Goal: Entertainment & Leisure: Consume media (video, audio)

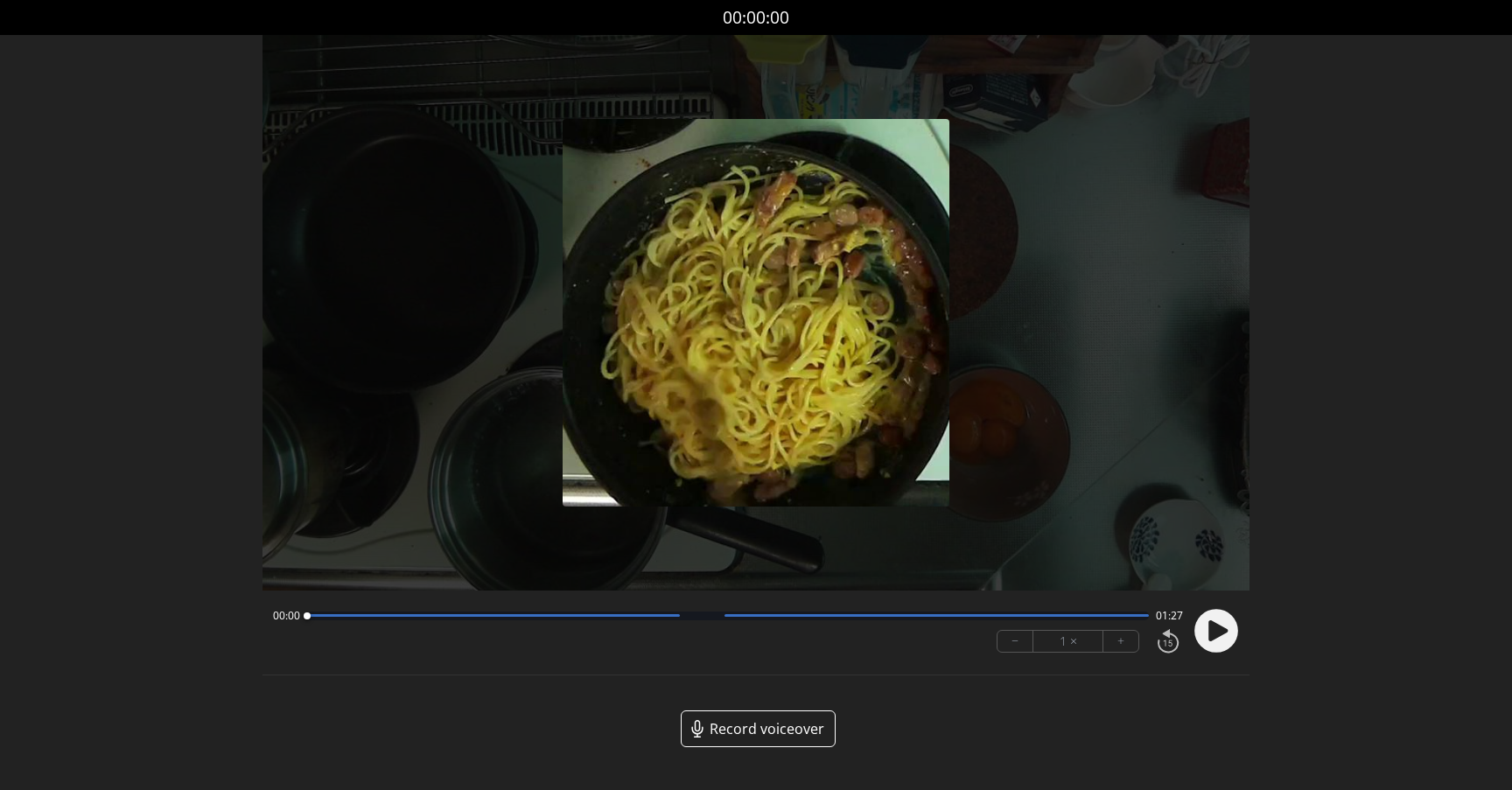
click at [1212, 627] on icon at bounding box center [1219, 630] width 20 height 21
click at [580, 614] on div at bounding box center [494, 615] width 374 height 3
click at [691, 617] on div at bounding box center [727, 615] width 843 height 9
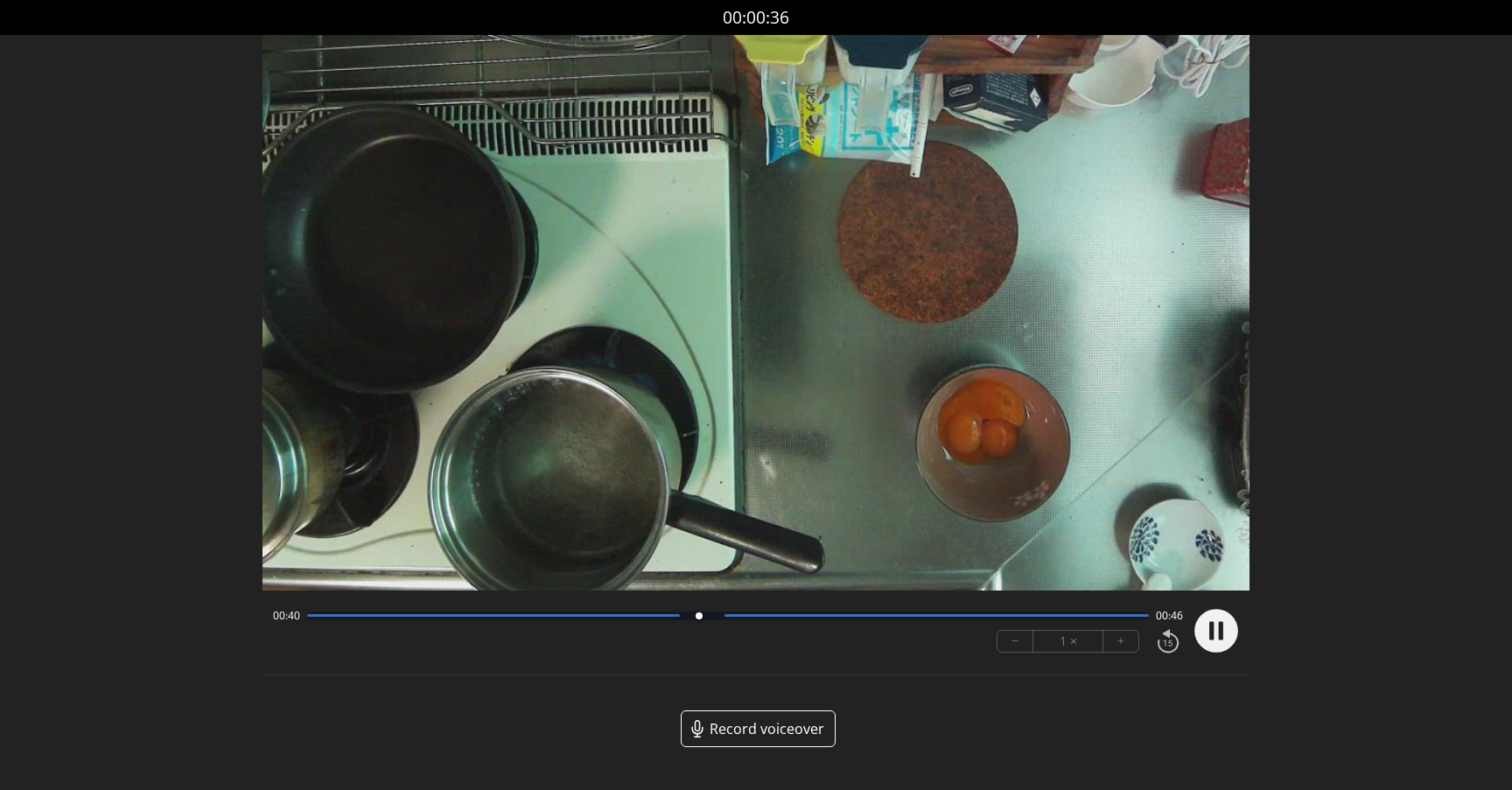
click at [767, 621] on div "00:40 00:46" at bounding box center [728, 616] width 911 height 14
click at [780, 615] on div at bounding box center [937, 615] width 425 height 3
drag, startPoint x: 780, startPoint y: 615, endPoint x: 972, endPoint y: 615, distance: 192.0
click at [972, 615] on div at bounding box center [972, 616] width 24 height 24
click at [934, 618] on div at bounding box center [727, 615] width 843 height 9
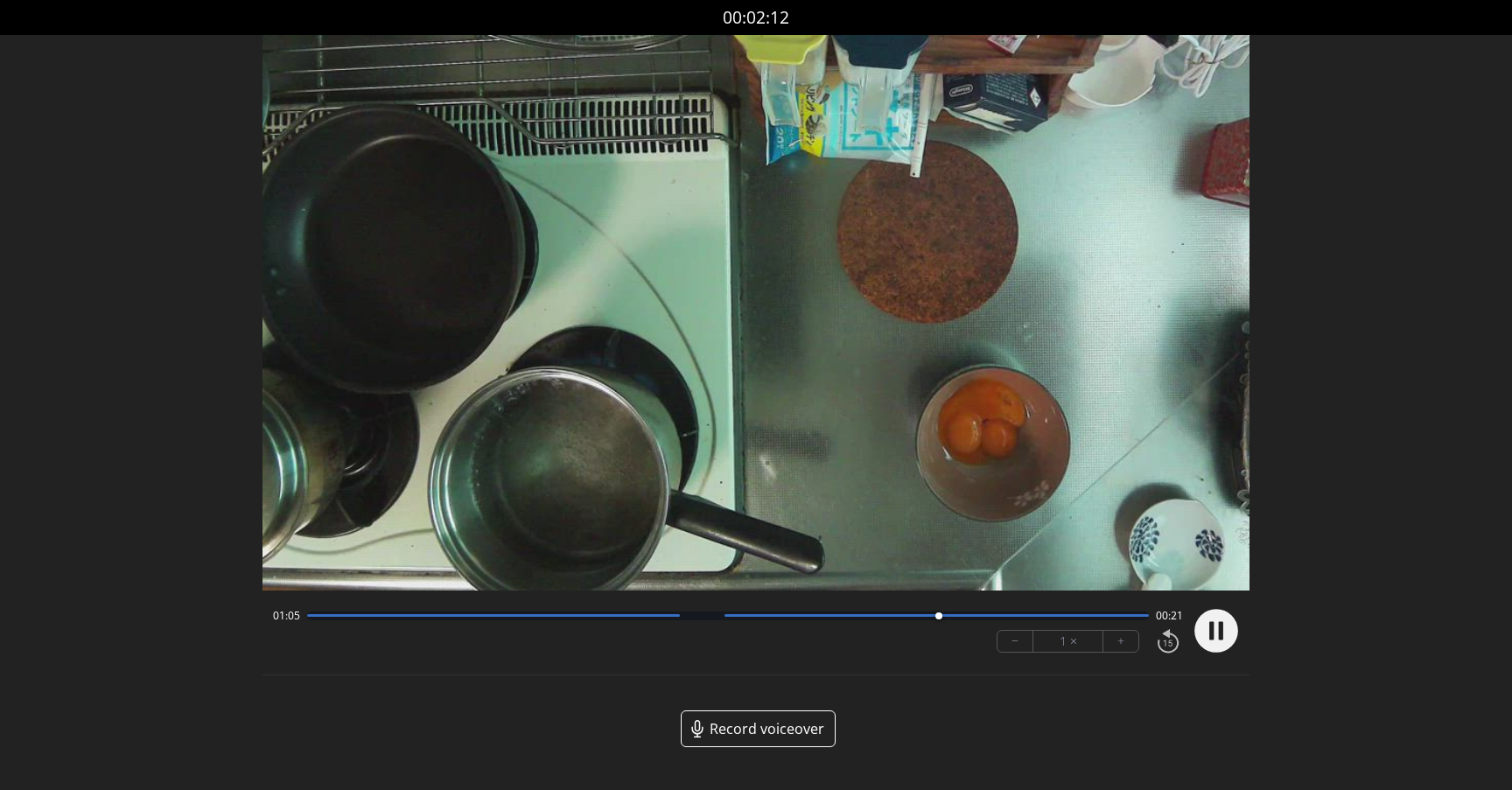
click at [852, 604] on div "01:05 00:21 − 1 × +" at bounding box center [726, 631] width 918 height 60
click at [319, 615] on div at bounding box center [494, 615] width 374 height 3
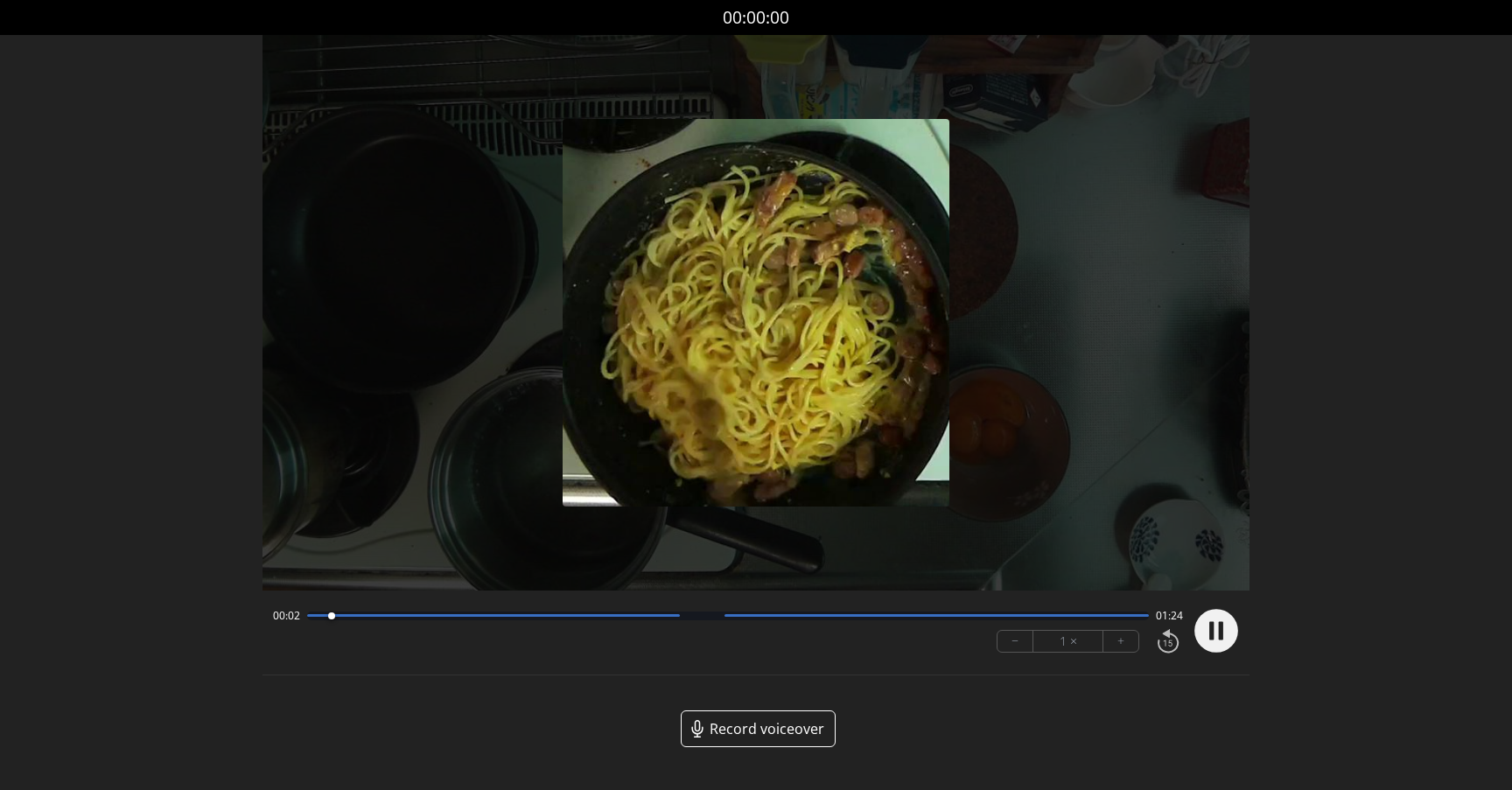
click at [1221, 627] on icon at bounding box center [1221, 630] width 4 height 19
